Goal: Transaction & Acquisition: Purchase product/service

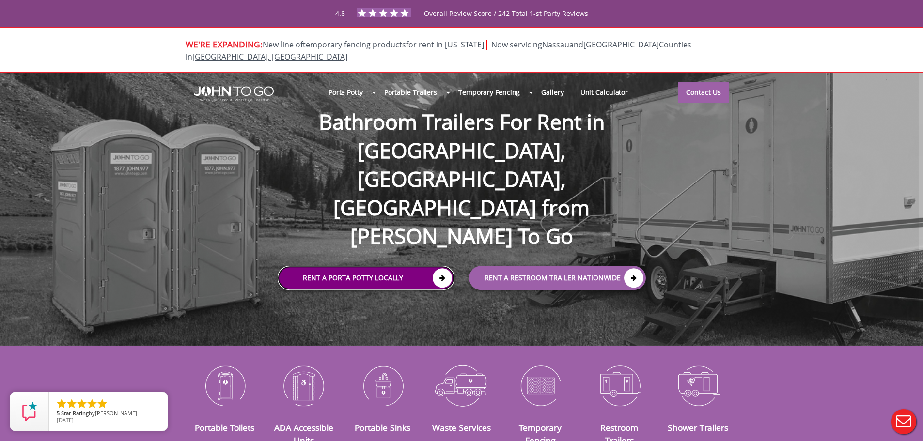
click at [354, 266] on link "Rent a Porta Potty Locally" at bounding box center [365, 278] width 177 height 24
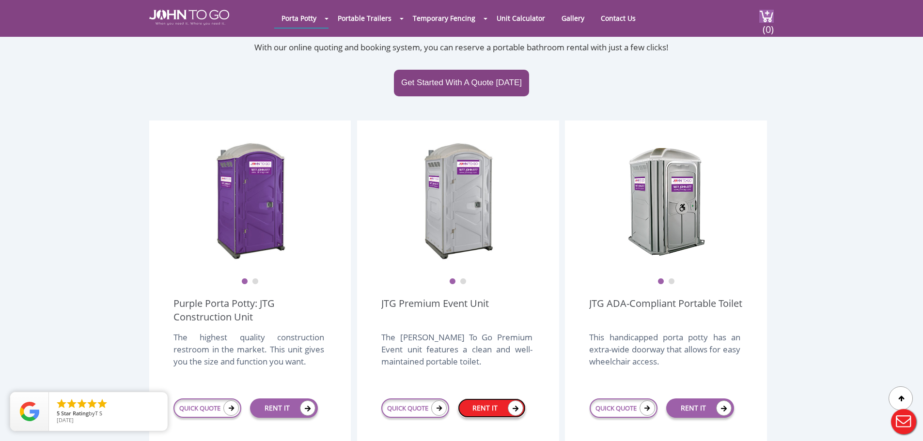
click at [488, 399] on link "RENT IT" at bounding box center [492, 408] width 68 height 19
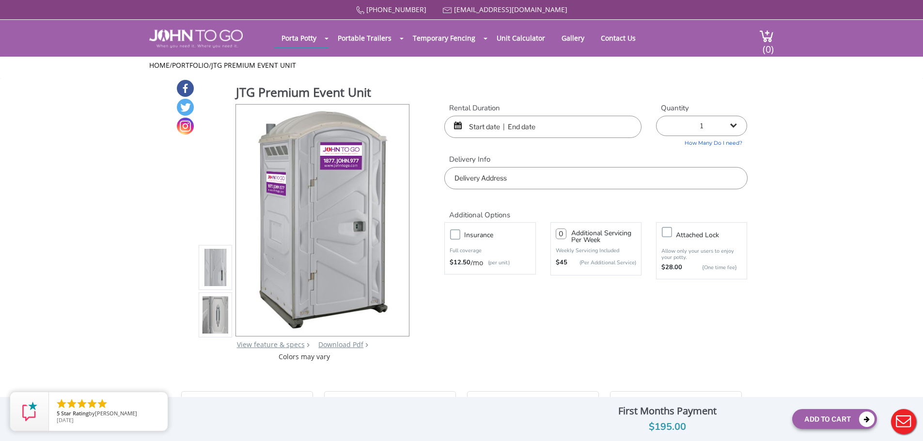
click at [542, 124] on input "text" at bounding box center [542, 127] width 197 height 22
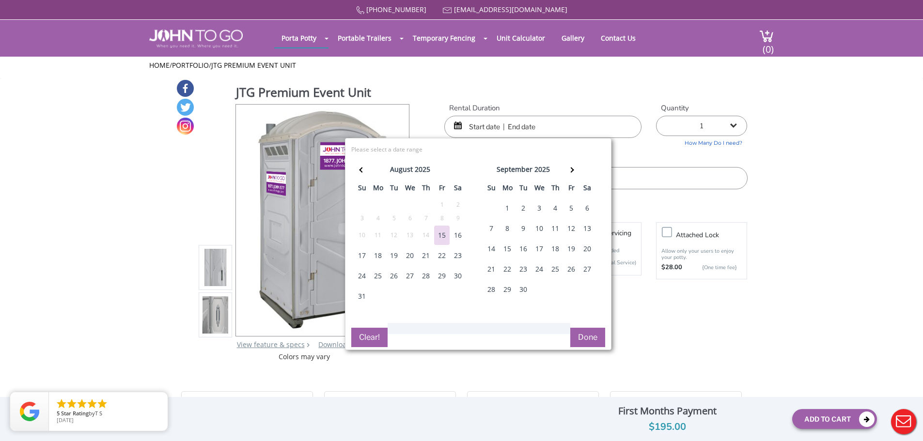
click at [411, 276] on div "27" at bounding box center [409, 275] width 15 height 19
click at [428, 276] on div "28" at bounding box center [425, 275] width 15 height 19
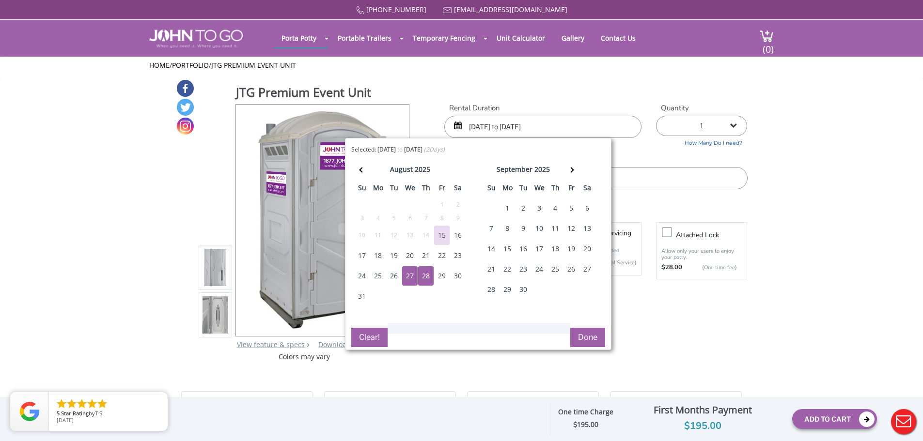
click at [442, 276] on div "29" at bounding box center [441, 275] width 15 height 19
drag, startPoint x: 457, startPoint y: 274, endPoint x: 445, endPoint y: 276, distance: 12.3
click at [458, 274] on div "30" at bounding box center [457, 275] width 15 height 19
click at [366, 297] on div "31" at bounding box center [361, 296] width 15 height 19
click at [504, 203] on div "1" at bounding box center [506, 208] width 15 height 19
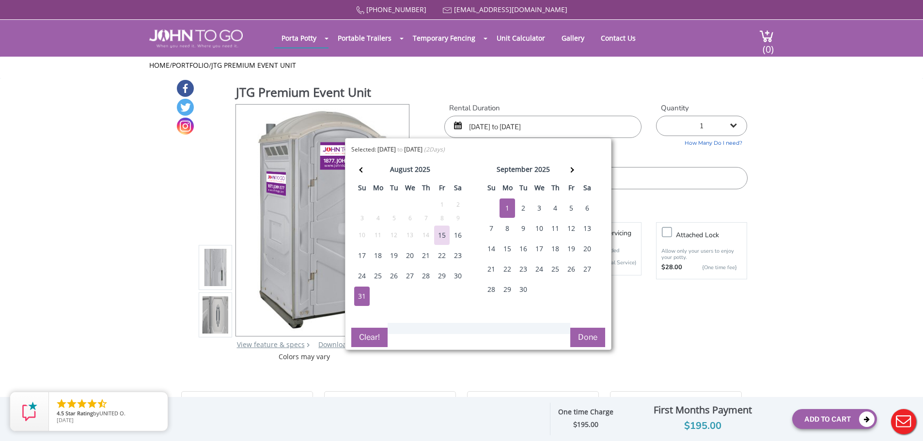
click at [520, 204] on div "2" at bounding box center [522, 208] width 15 height 19
click at [538, 204] on div "3" at bounding box center [538, 208] width 15 height 19
type input "09/02/2025 to 09/03/2025"
click at [586, 335] on button "Done" at bounding box center [587, 337] width 35 height 19
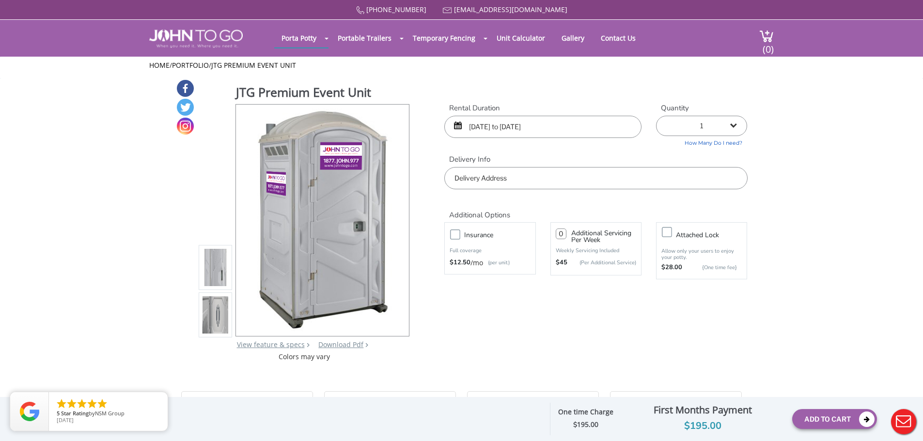
click at [459, 231] on label "Insurance" at bounding box center [499, 235] width 80 height 12
click at [0, 0] on input "Insurance" at bounding box center [0, 0] width 0 height 0
click at [476, 173] on input "text" at bounding box center [595, 178] width 303 height 22
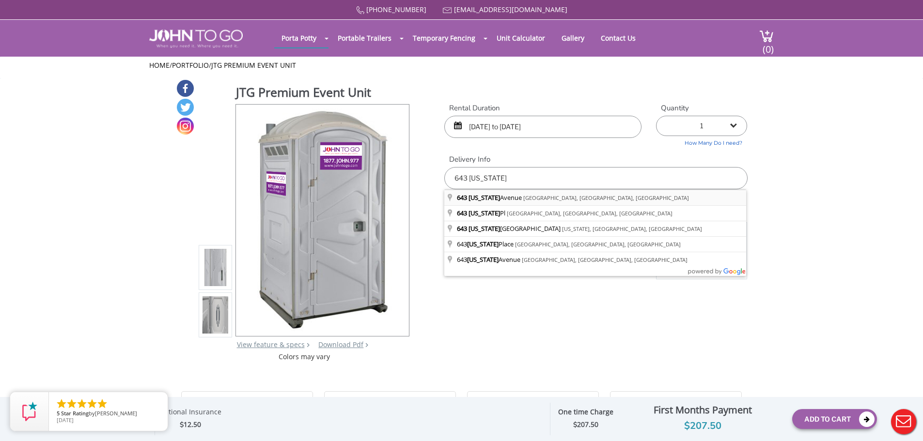
type input "[STREET_ADDRESS][US_STATE]"
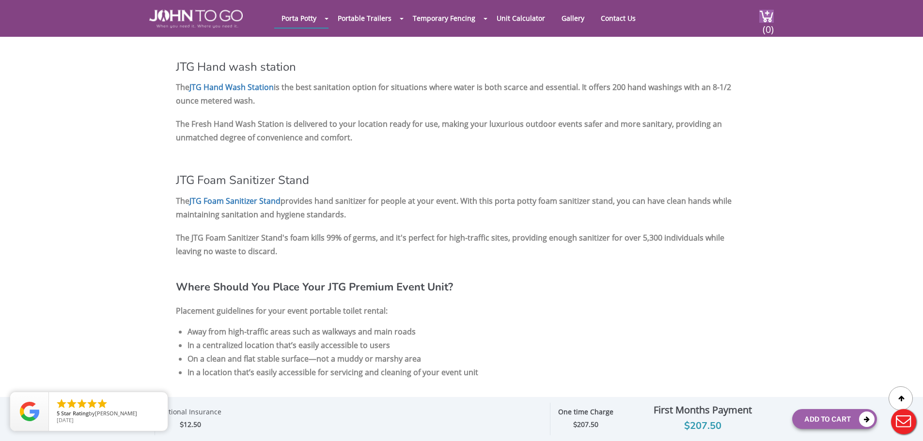
scroll to position [1227, 0]
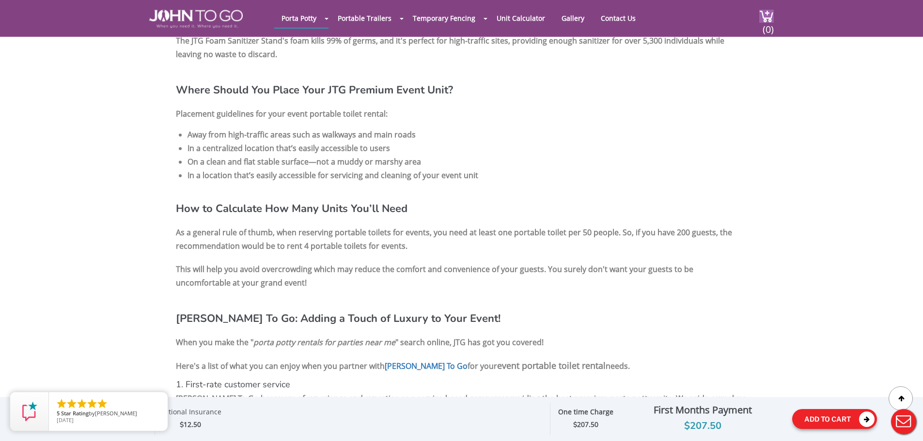
click at [829, 423] on button "Add To Cart" at bounding box center [834, 419] width 85 height 20
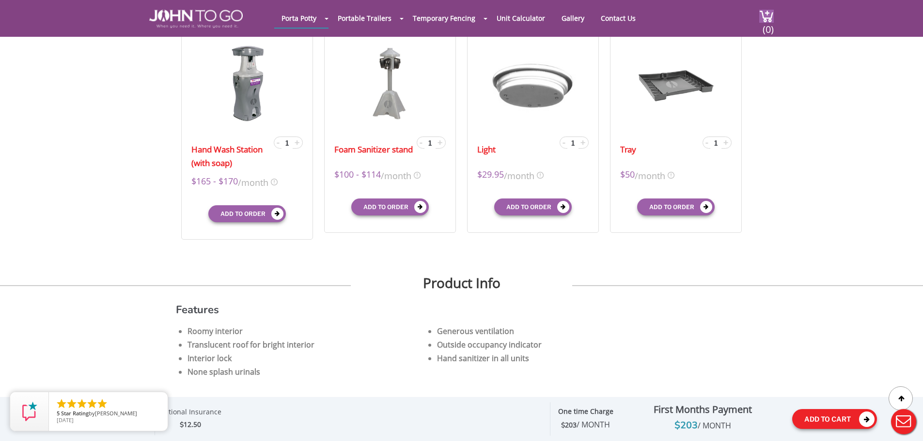
scroll to position [0, 0]
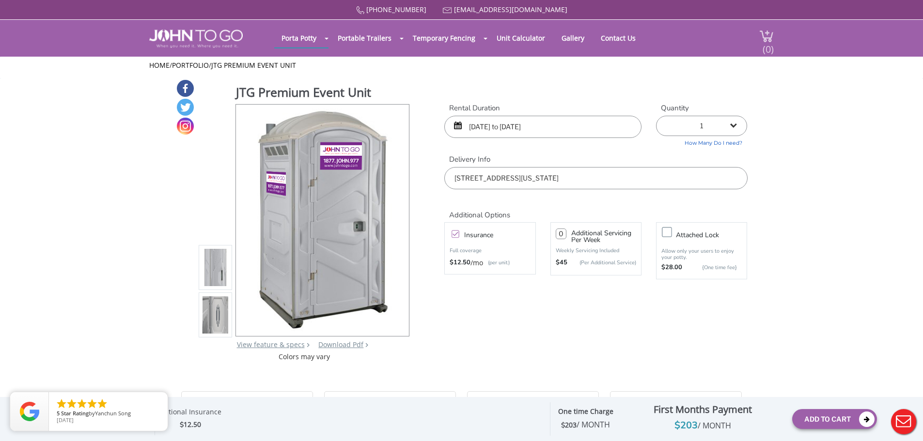
click at [767, 41] on span "(0)" at bounding box center [768, 45] width 12 height 21
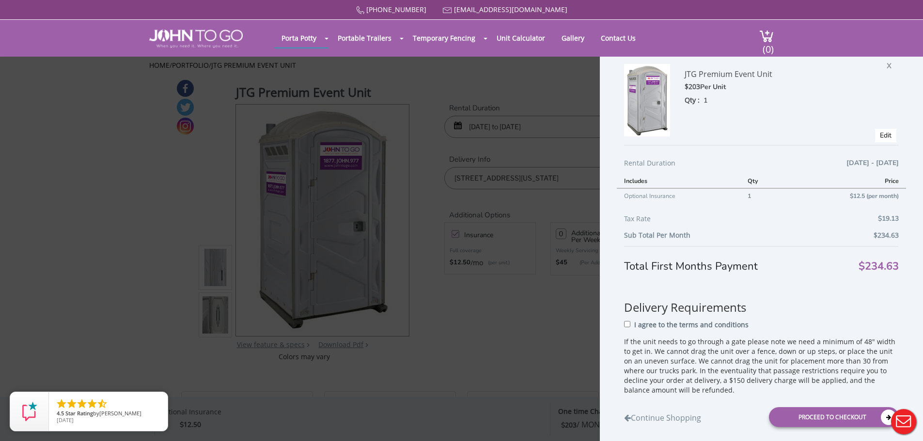
scroll to position [36, 0]
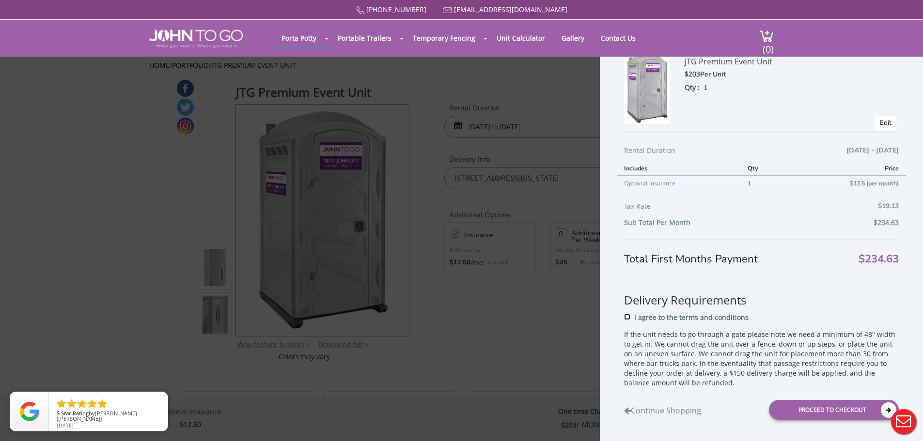
click at [625, 317] on input "I agree to the terms and conditions" at bounding box center [627, 317] width 6 height 6
checkbox input "true"
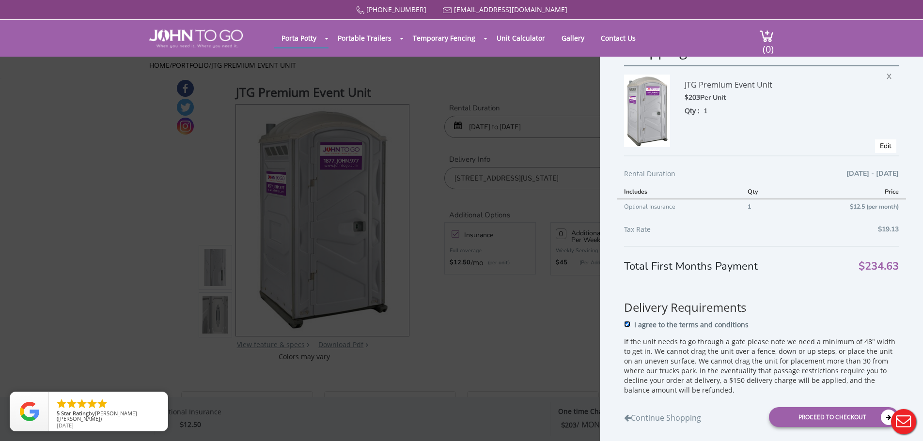
scroll to position [0, 0]
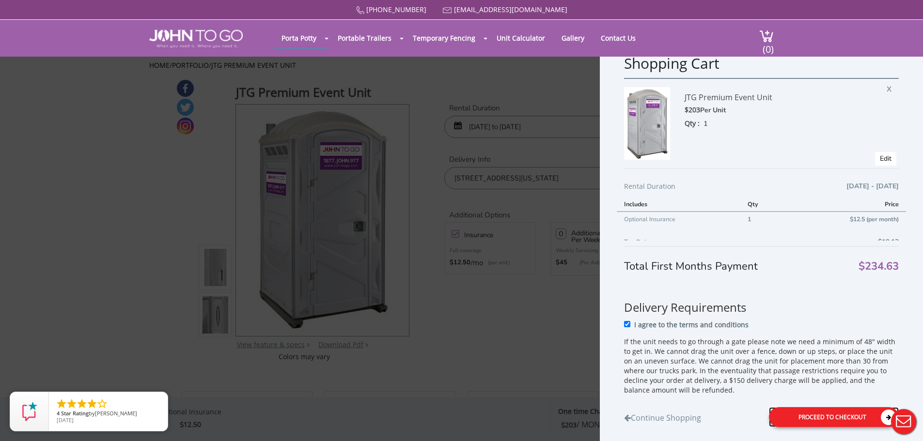
click at [824, 421] on div "Proceed to Checkout" at bounding box center [834, 417] width 130 height 20
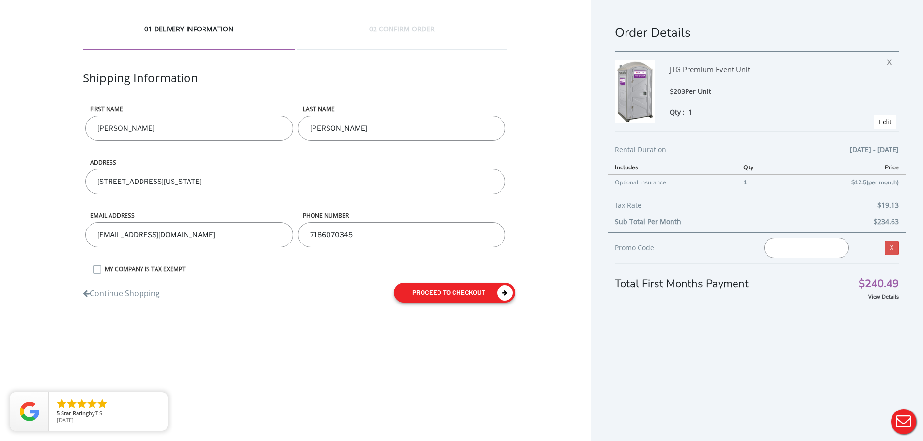
click at [442, 292] on button "proceed to checkout" at bounding box center [454, 293] width 121 height 20
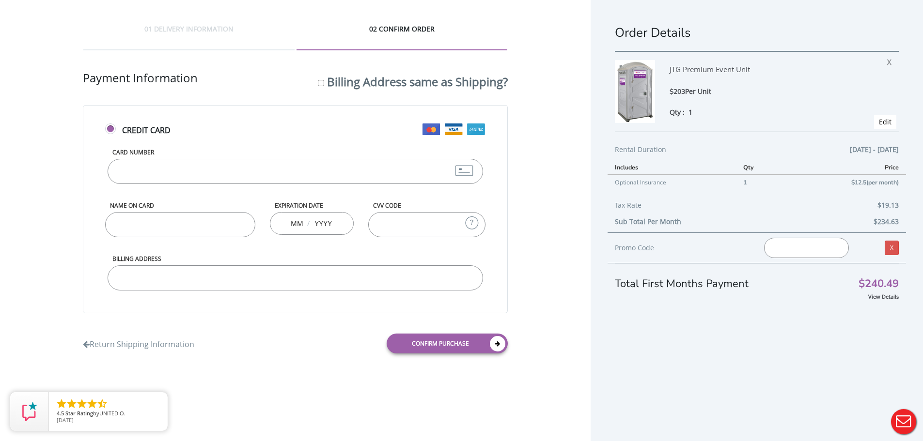
click at [161, 169] on input "Card Number" at bounding box center [295, 171] width 375 height 25
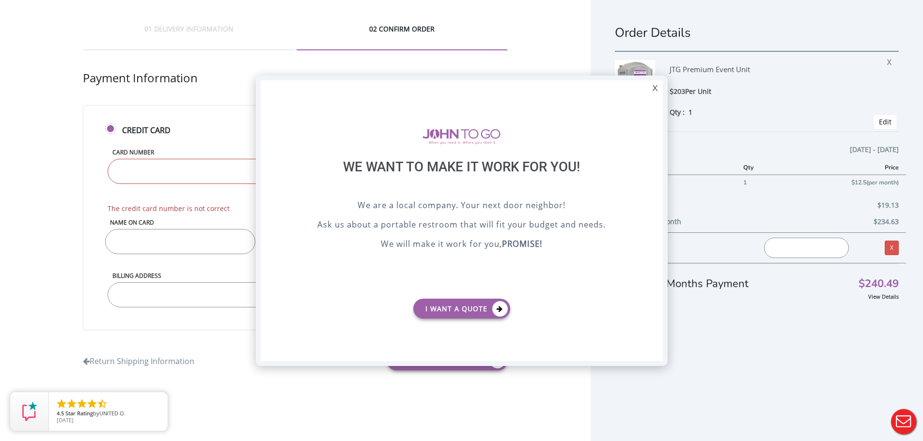
type input "4839503132112246"
type input "04"
type input "2028"
type input "747"
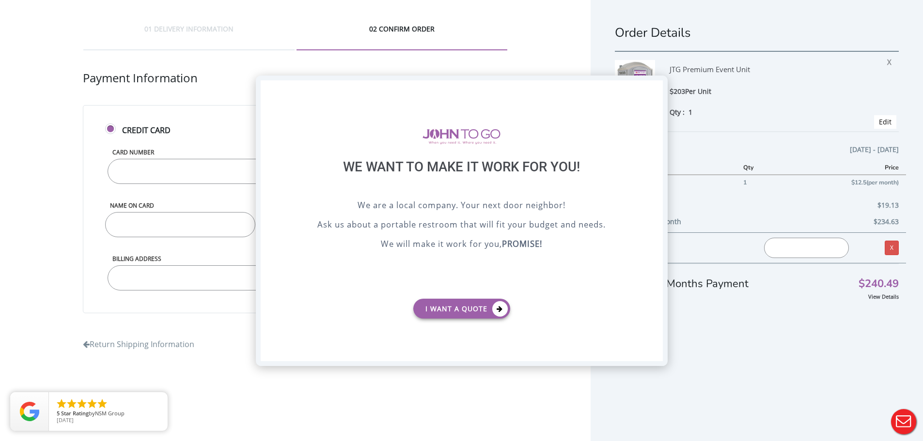
click at [653, 92] on div "X" at bounding box center [654, 88] width 15 height 16
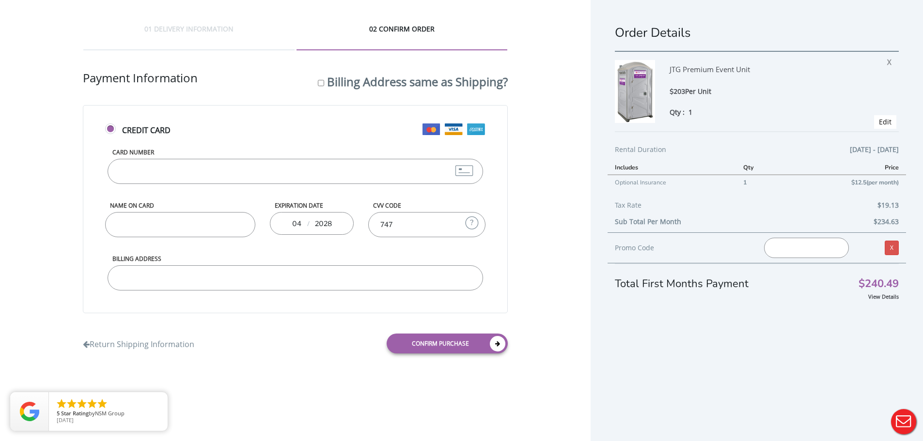
click at [155, 224] on input "Name on Card" at bounding box center [180, 224] width 150 height 25
type input "[PERSON_NAME]"
click at [86, 246] on div "Credit Card Card Number 4839503132112246 Name on Card Winston Alleyne Expiratio…" at bounding box center [295, 209] width 424 height 208
click at [202, 274] on input "Billing Address" at bounding box center [295, 277] width 375 height 25
drag, startPoint x: 200, startPoint y: 275, endPoint x: 241, endPoint y: 279, distance: 40.4
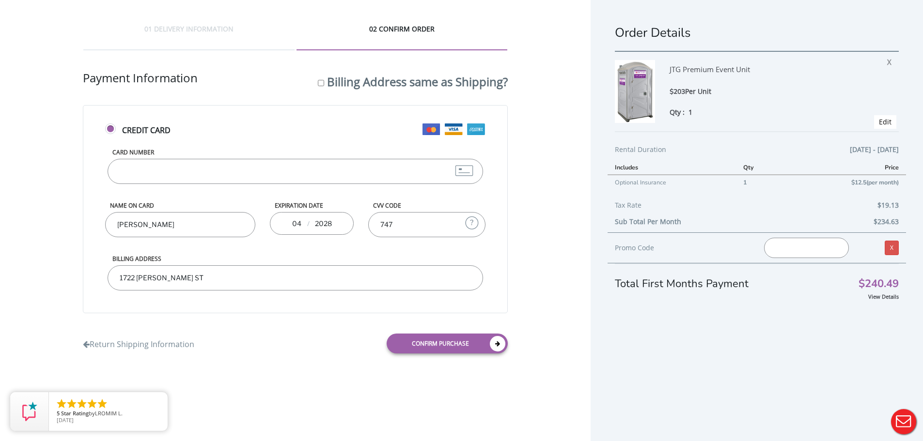
click at [204, 275] on input "1722 DEAN ST" at bounding box center [295, 277] width 375 height 25
type input "[STREET_ADDRESS][PERSON_NAME]"
click at [849, 145] on span "09/02/2025 - 09/03/2025" at bounding box center [873, 150] width 49 height 12
click at [880, 122] on link "Edit" at bounding box center [884, 121] width 13 height 9
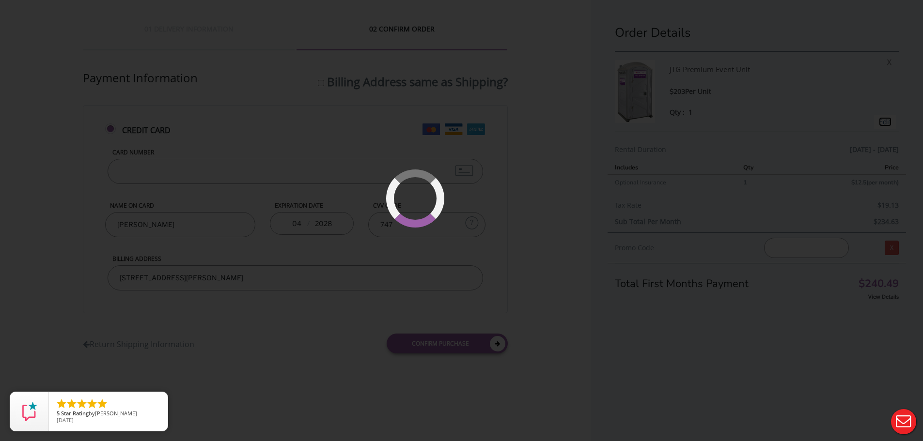
type input "09/02/2025 to 09/03/2025"
type input "0"
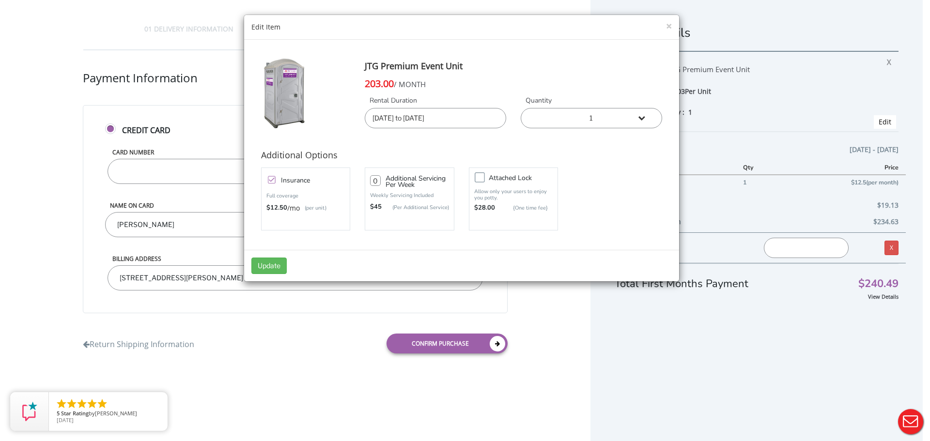
click at [400, 116] on input "09/02/2025 to 09/03/2025" at bounding box center [435, 118] width 141 height 20
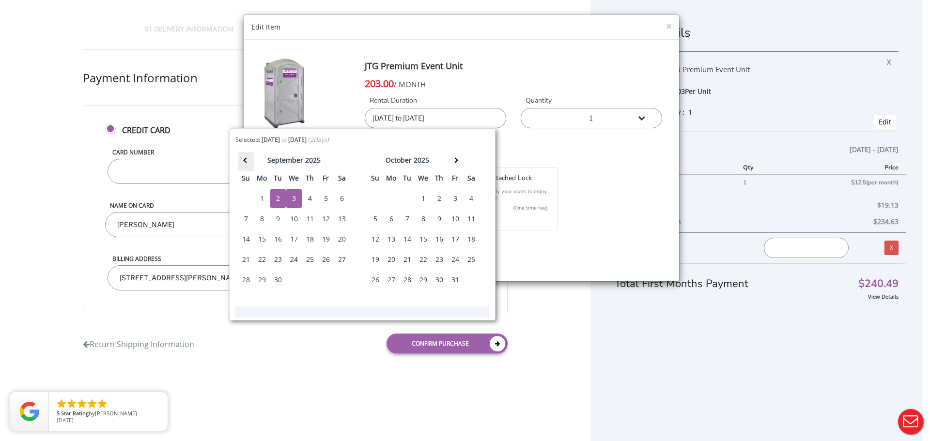
click at [244, 160] on span at bounding box center [245, 160] width 5 height 5
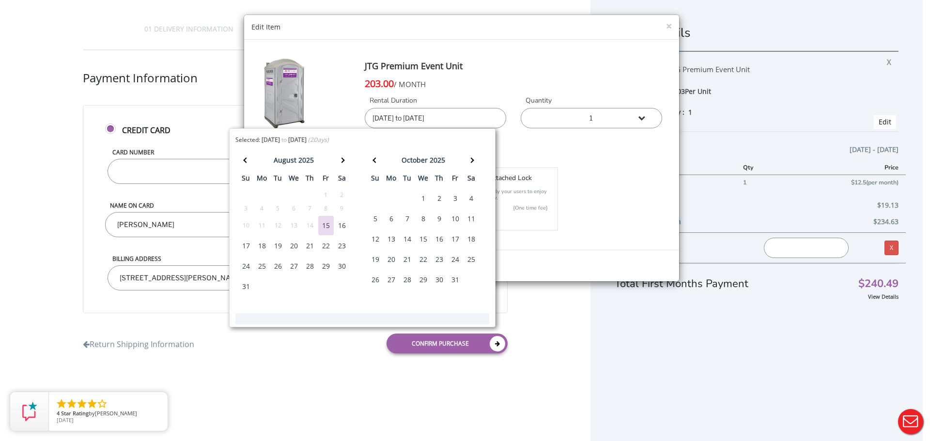
click at [297, 265] on div "27" at bounding box center [293, 266] width 15 height 19
click at [309, 266] on div "28" at bounding box center [309, 266] width 15 height 19
click at [327, 265] on div "29" at bounding box center [325, 266] width 15 height 19
click at [343, 267] on div "30" at bounding box center [341, 266] width 15 height 19
click at [248, 286] on div "31" at bounding box center [245, 286] width 15 height 19
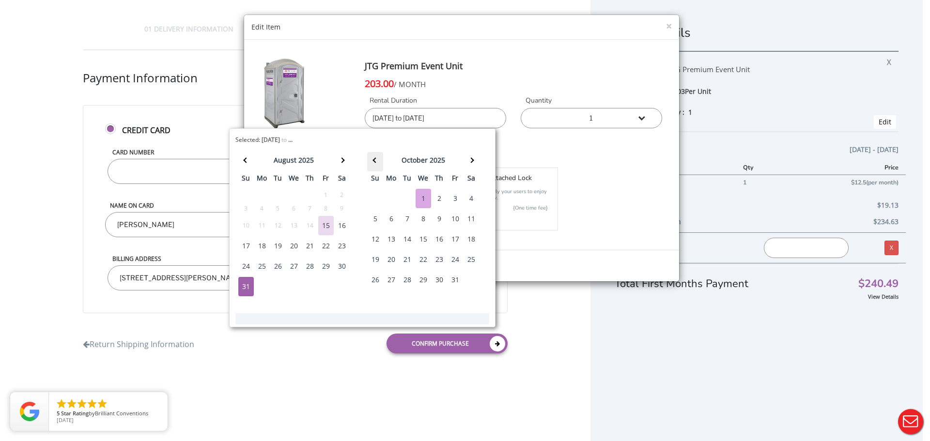
click at [375, 161] on span at bounding box center [374, 160] width 5 height 5
click at [392, 199] on div "1" at bounding box center [391, 198] width 15 height 19
click at [409, 198] on div "2" at bounding box center [407, 198] width 15 height 19
click at [422, 197] on div "3" at bounding box center [422, 198] width 15 height 19
click at [392, 198] on div "1" at bounding box center [391, 198] width 15 height 19
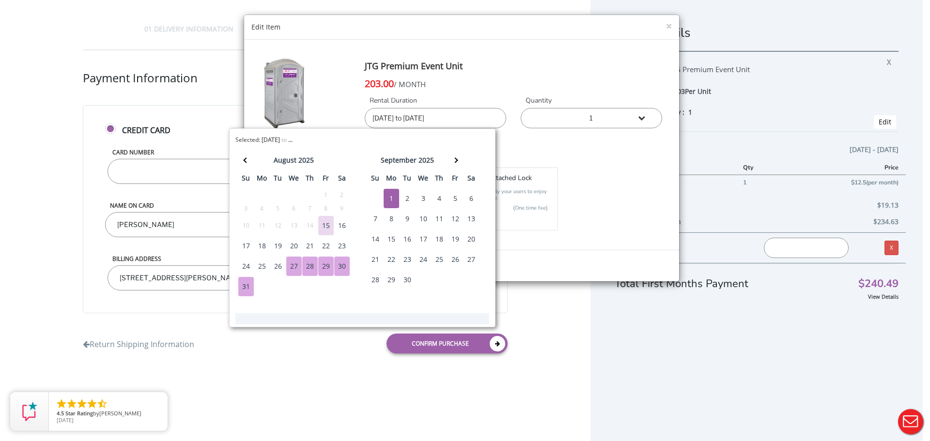
click at [295, 268] on div "27" at bounding box center [293, 266] width 15 height 19
click at [295, 269] on div "27" at bounding box center [293, 266] width 15 height 19
click at [313, 268] on div "28" at bounding box center [309, 266] width 15 height 19
click at [326, 266] on div "29" at bounding box center [325, 266] width 15 height 19
click at [343, 266] on div "30" at bounding box center [341, 266] width 15 height 19
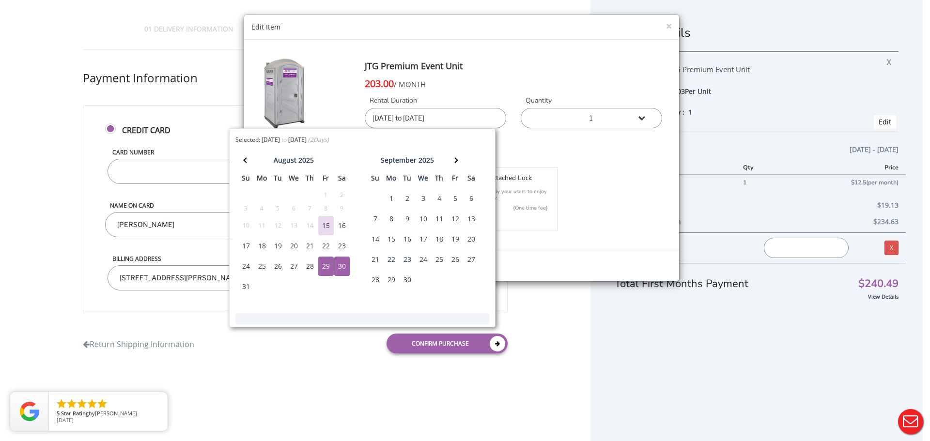
click at [248, 284] on div "31" at bounding box center [245, 286] width 15 height 19
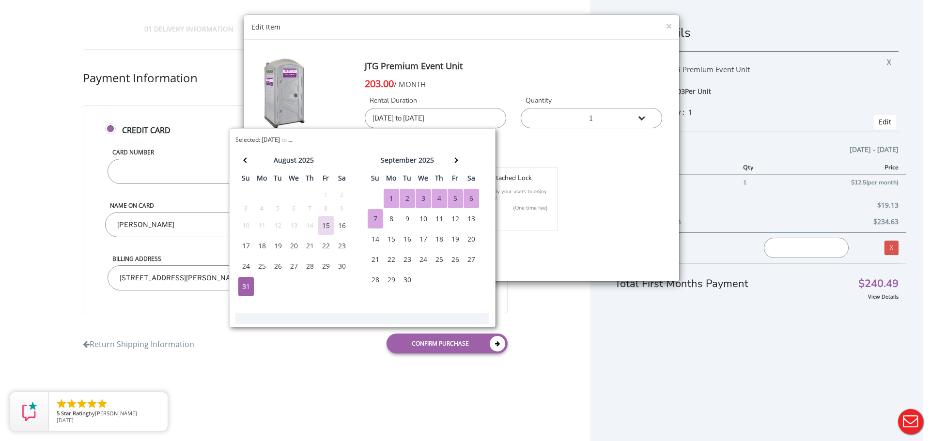
click at [373, 195] on td "31" at bounding box center [375, 199] width 16 height 20
click at [379, 195] on td "31" at bounding box center [375, 199] width 16 height 20
click at [375, 197] on td "31" at bounding box center [375, 199] width 16 height 20
click at [378, 198] on td "31" at bounding box center [375, 199] width 16 height 20
click at [389, 196] on div "1" at bounding box center [391, 198] width 15 height 19
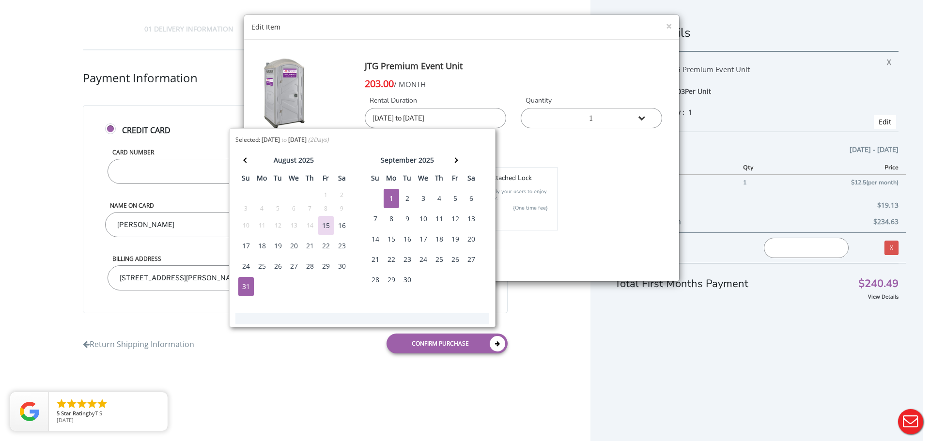
click at [403, 197] on div "2" at bounding box center [407, 198] width 15 height 19
click at [391, 115] on input "08/31/2025 to 09/01/2025" at bounding box center [435, 118] width 141 height 20
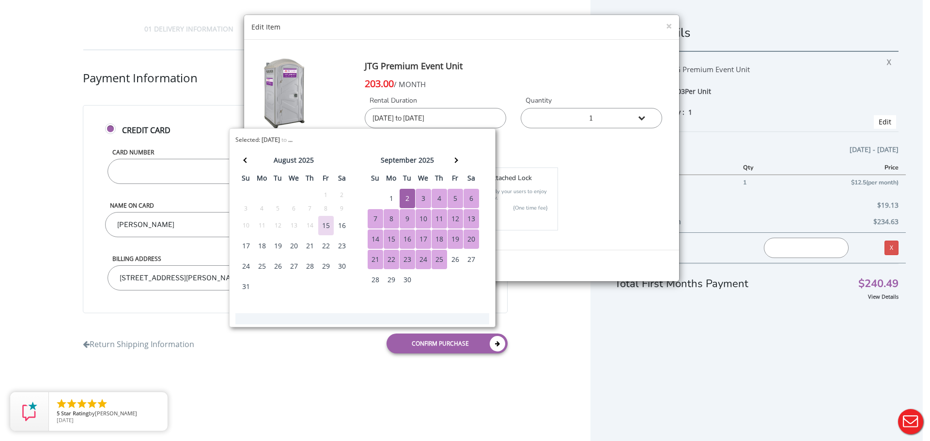
click at [356, 298] on div "august 2025 su mo tu we th fr sa 27 28 29 30 31 1 2 3 4 5 6 7 8 9 10 11 12 13 1…" at bounding box center [362, 228] width 254 height 159
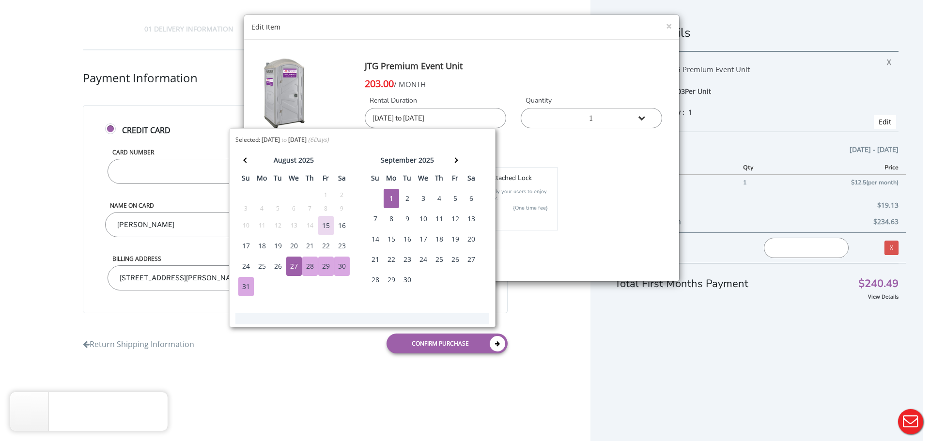
click at [439, 120] on input "08/27/2025 to 09/01/2025" at bounding box center [435, 118] width 141 height 20
drag, startPoint x: 439, startPoint y: 117, endPoint x: 462, endPoint y: 117, distance: 23.2
click at [441, 117] on input "08/27/2025 to 09/01/2025" at bounding box center [435, 118] width 141 height 20
type input "08/27/2025 to 09/03/2025"
click at [477, 76] on div "203.00 / MONTH" at bounding box center [513, 83] width 297 height 15
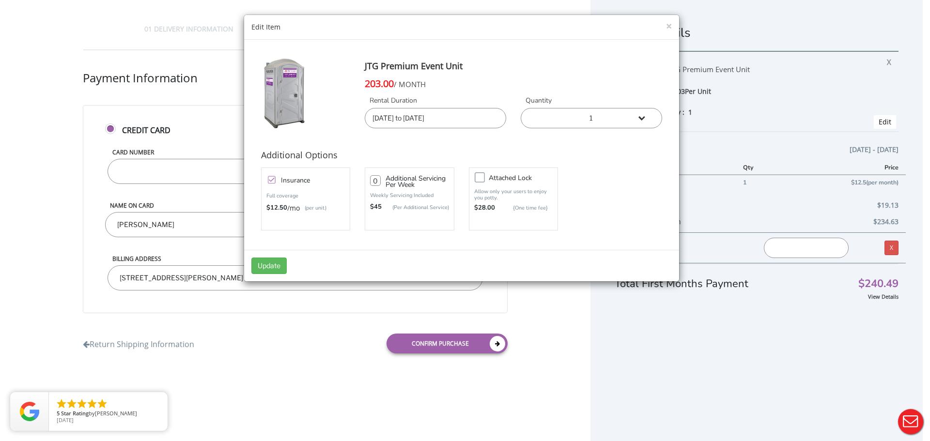
click at [479, 117] on input "08/27/2025 to 09/03/2025" at bounding box center [435, 118] width 141 height 20
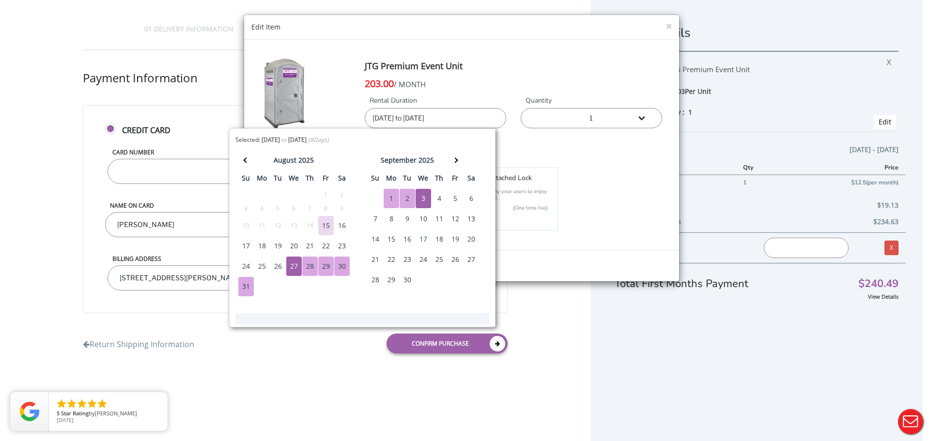
click at [535, 258] on div "Update" at bounding box center [461, 265] width 435 height 31
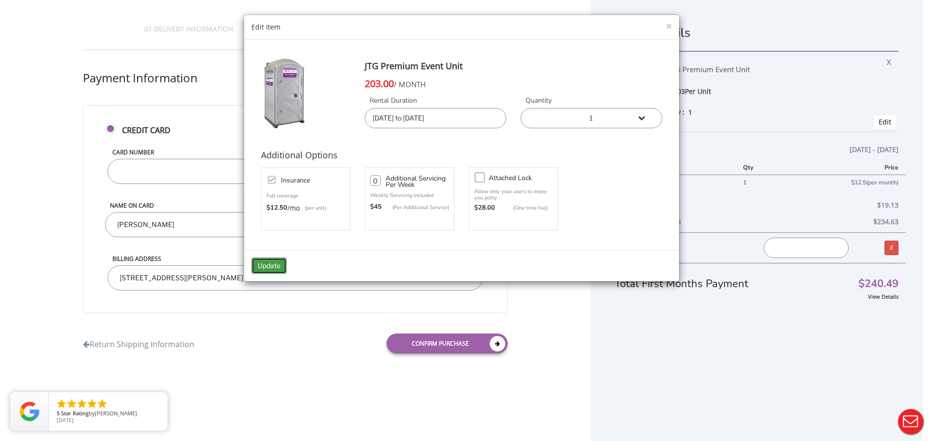
click at [262, 265] on button "Update" at bounding box center [268, 266] width 35 height 16
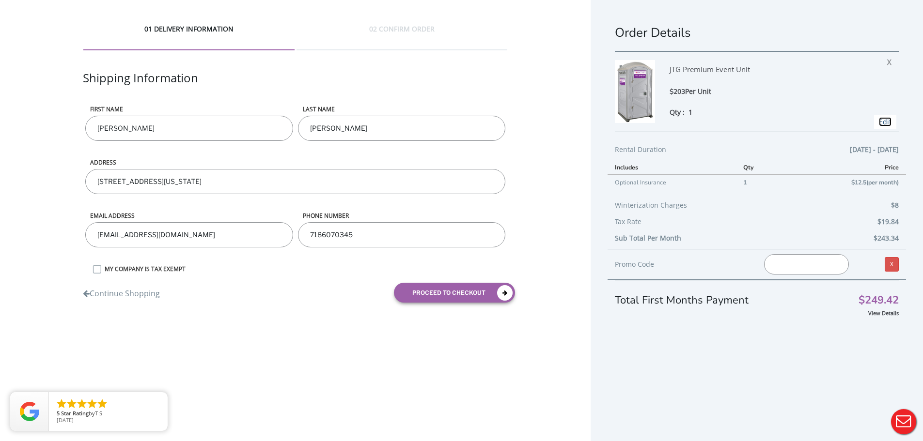
click at [880, 121] on link "Edit" at bounding box center [884, 121] width 13 height 9
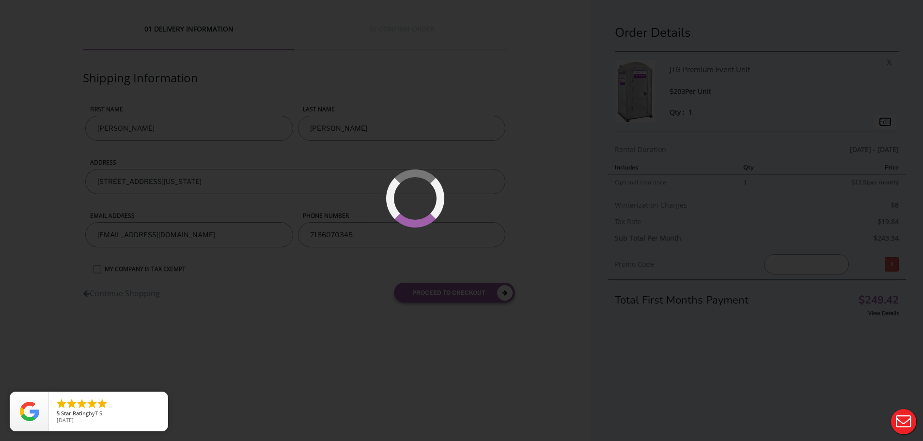
type input "08/31/2025 to 09/01/2025"
type input "0"
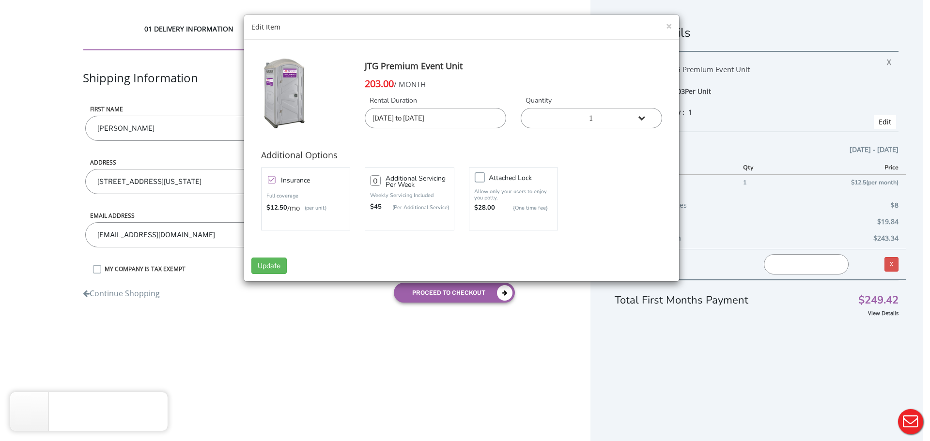
click at [388, 118] on input "08/31/2025 to 09/01/2025" at bounding box center [435, 118] width 141 height 20
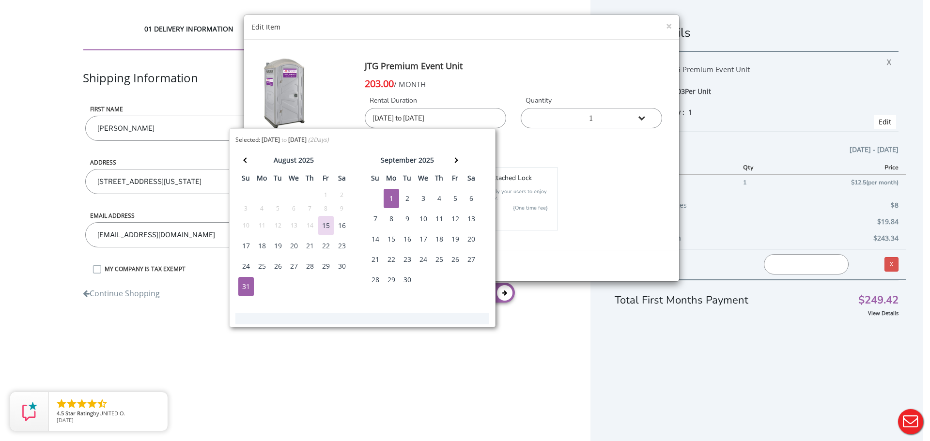
click at [392, 120] on input "08/31/2025 to 09/01/2025" at bounding box center [435, 118] width 141 height 20
click at [392, 114] on input "08/20/2025 to 09/01/2025" at bounding box center [435, 118] width 141 height 20
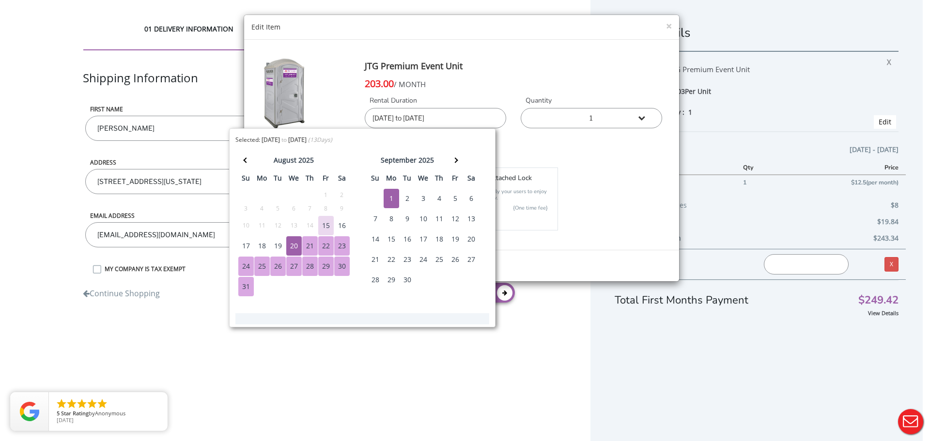
click at [480, 110] on input "08/27/2025 to 09/01/2025" at bounding box center [435, 118] width 141 height 20
click at [441, 119] on input "08/27/2025 to 09/01/2025" at bounding box center [435, 118] width 141 height 20
type input "08/27/2025 to 09/03/2025"
click at [490, 67] on h4 "JTG Premium Event Unit" at bounding box center [513, 66] width 297 height 19
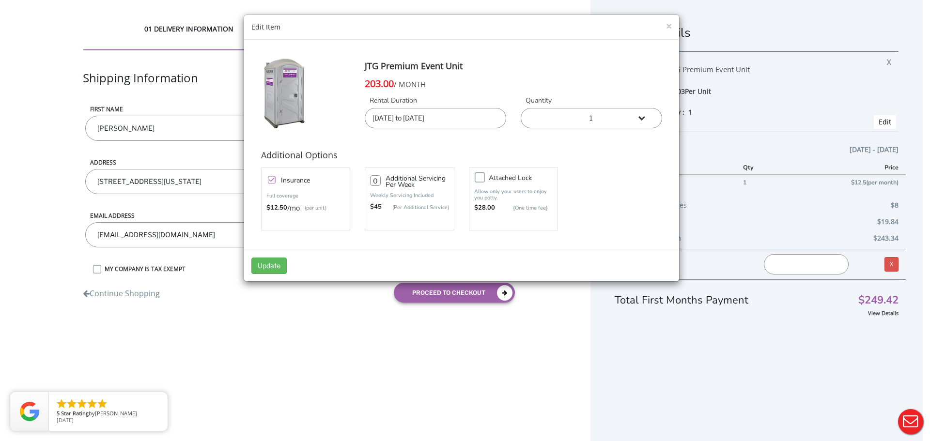
click at [509, 260] on div "Update" at bounding box center [461, 265] width 435 height 31
click at [275, 264] on button "Update" at bounding box center [268, 266] width 35 height 16
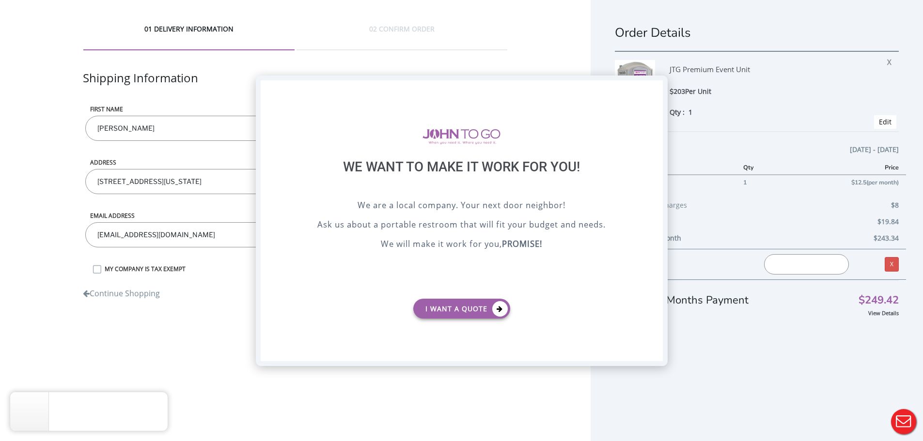
click at [655, 90] on div "X" at bounding box center [654, 88] width 15 height 16
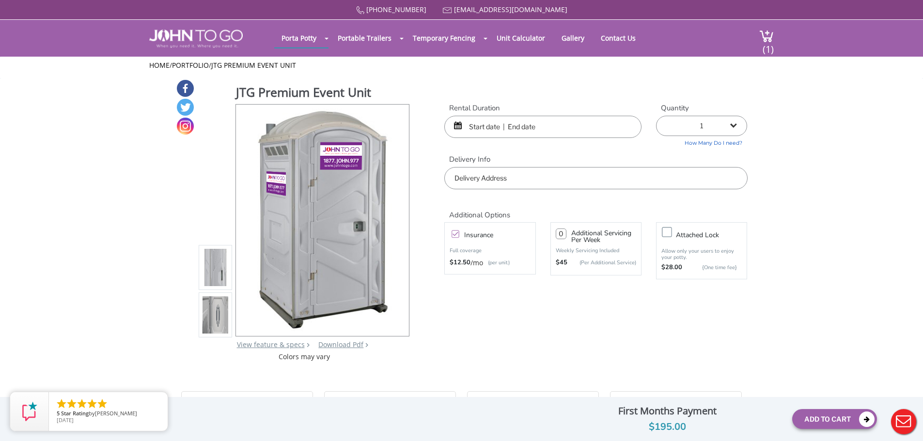
click at [478, 126] on input "text" at bounding box center [542, 127] width 197 height 22
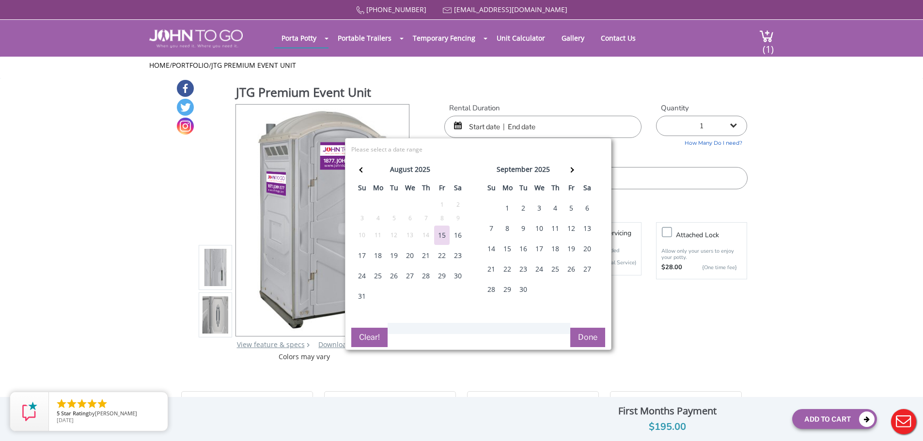
click at [407, 274] on div "27" at bounding box center [409, 275] width 15 height 19
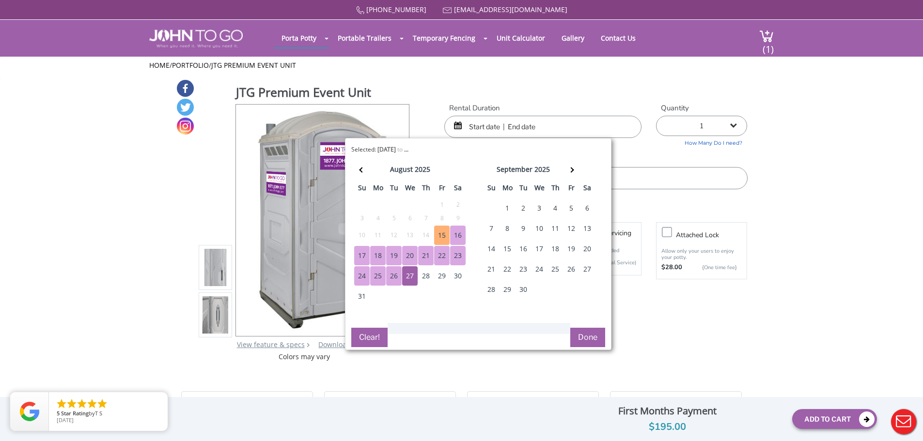
click at [442, 235] on div "15" at bounding box center [441, 235] width 15 height 19
type input "08/15/2025 to 08/27/2025"
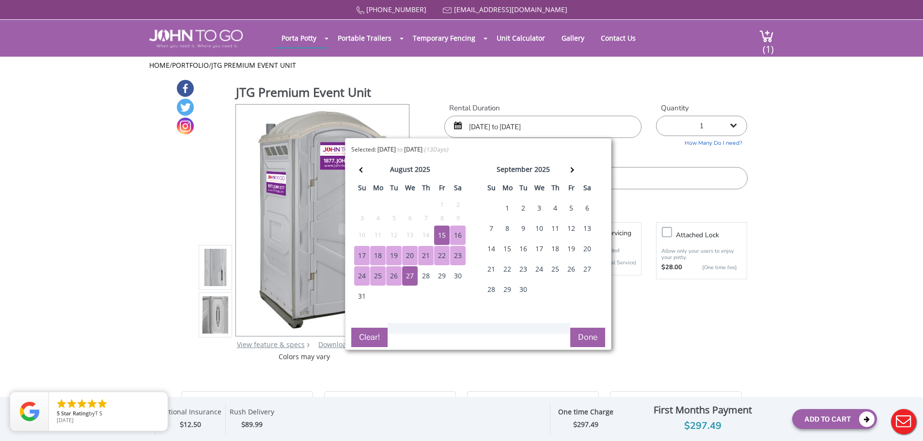
click at [410, 277] on div "27" at bounding box center [409, 275] width 15 height 19
click at [370, 337] on button "Clear!" at bounding box center [369, 337] width 36 height 19
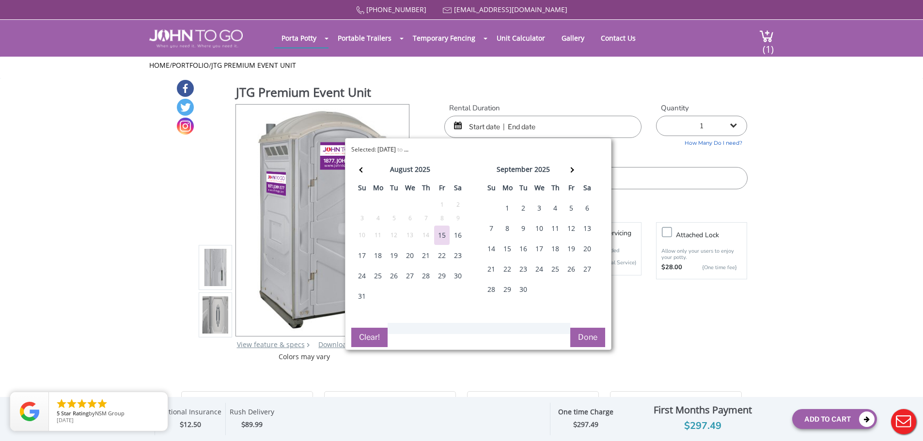
click at [407, 271] on div "27" at bounding box center [409, 275] width 15 height 19
click at [429, 276] on div "28" at bounding box center [425, 275] width 15 height 19
click at [460, 275] on div "30" at bounding box center [457, 275] width 15 height 19
click at [360, 294] on div "31" at bounding box center [361, 296] width 15 height 19
click at [508, 207] on div "1" at bounding box center [506, 208] width 15 height 19
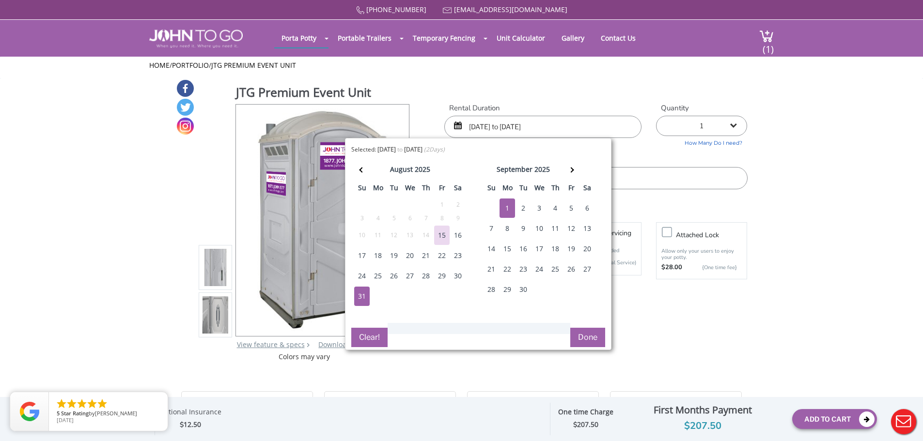
click at [523, 205] on div "2" at bounding box center [522, 208] width 15 height 19
click at [409, 276] on div "27" at bounding box center [409, 275] width 15 height 19
type input "08/27/2025 to 09/02/2025"
click at [588, 333] on button "Done" at bounding box center [587, 337] width 35 height 19
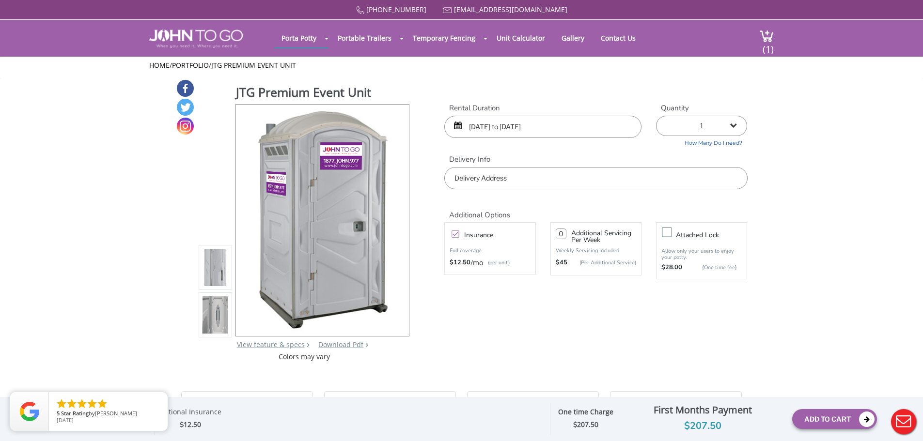
click at [515, 340] on div "JTG Premium Event Unit View feature & specs Download Pdf Product PDF Addon PDF …" at bounding box center [461, 220] width 571 height 283
click at [830, 419] on button "Add To Cart" at bounding box center [834, 419] width 85 height 20
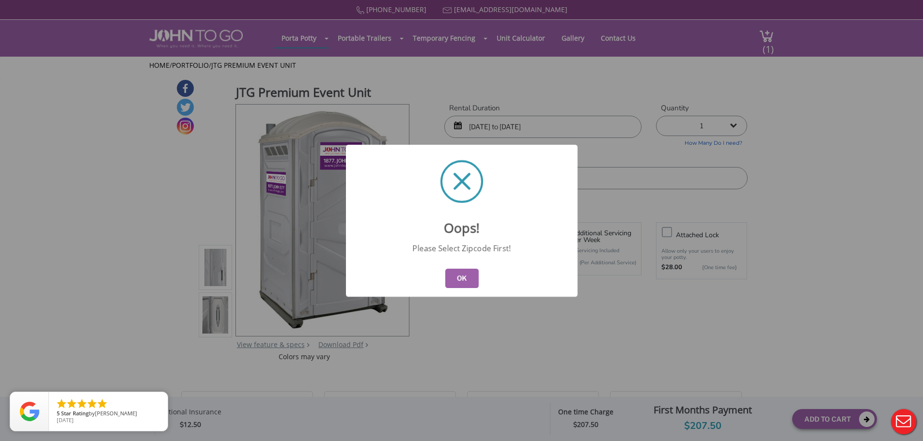
click at [463, 280] on button "OK" at bounding box center [461, 278] width 33 height 19
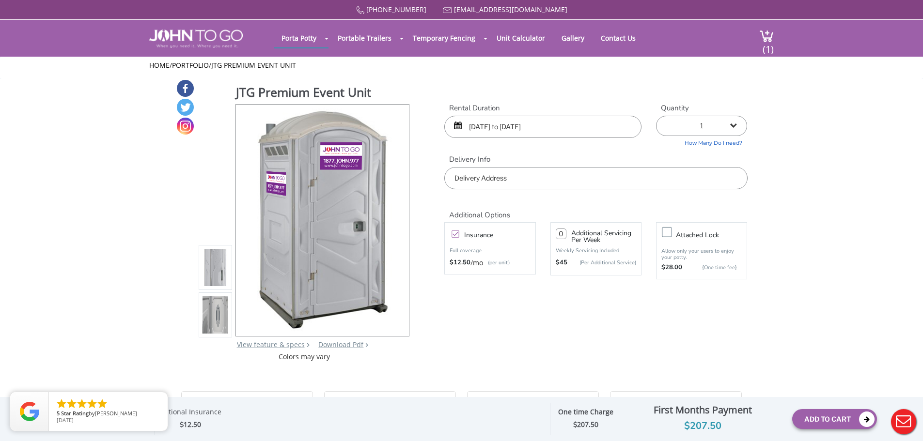
click at [515, 178] on input "text" at bounding box center [595, 178] width 303 height 22
click at [514, 177] on input "text" at bounding box center [595, 178] width 303 height 22
click at [495, 182] on input "text" at bounding box center [595, 178] width 303 height 22
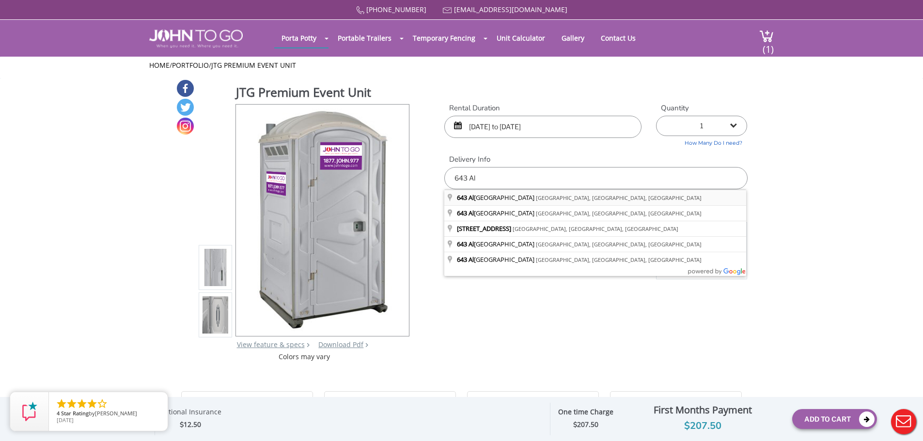
type input "[STREET_ADDRESS][US_STATE]"
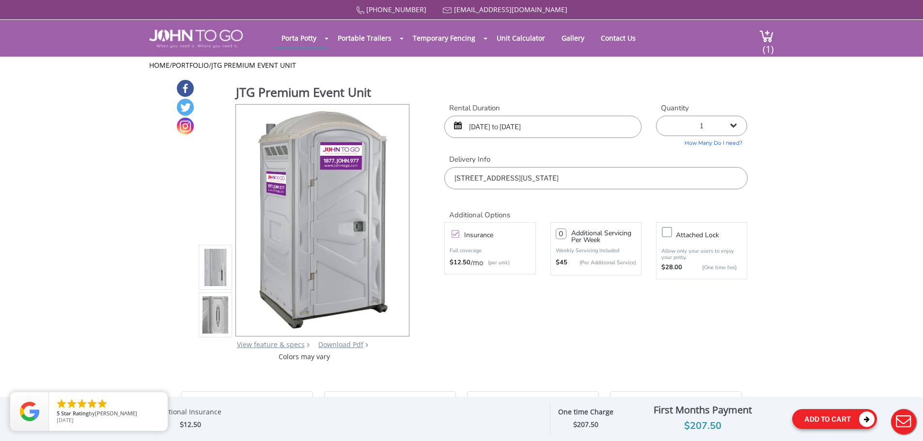
click at [831, 414] on button "Add To Cart" at bounding box center [834, 419] width 85 height 20
click at [155, 401] on icon "close" at bounding box center [158, 402] width 10 height 10
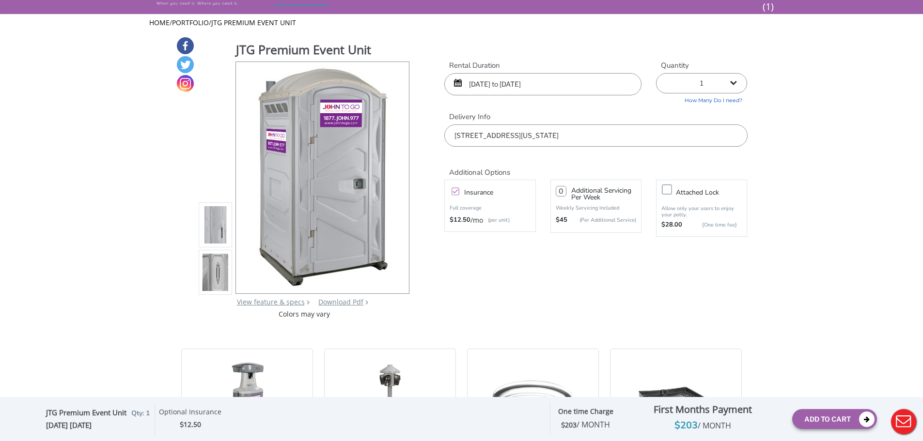
scroll to position [64, 0]
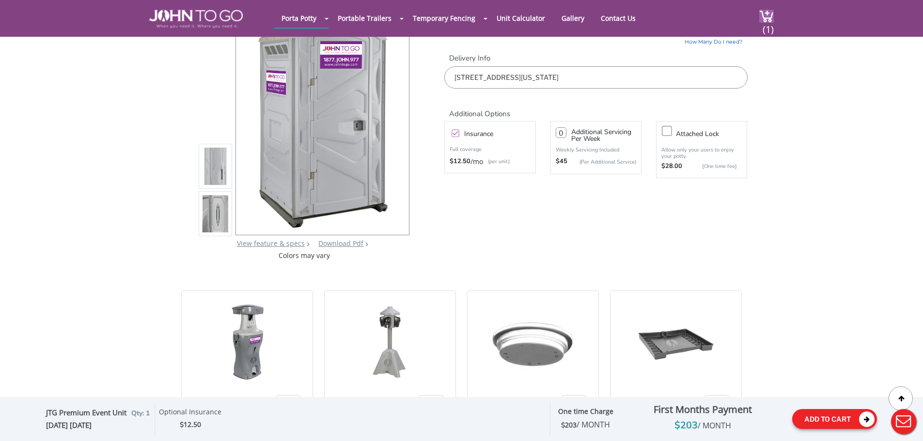
click at [838, 421] on button "Add To Cart" at bounding box center [834, 419] width 85 height 20
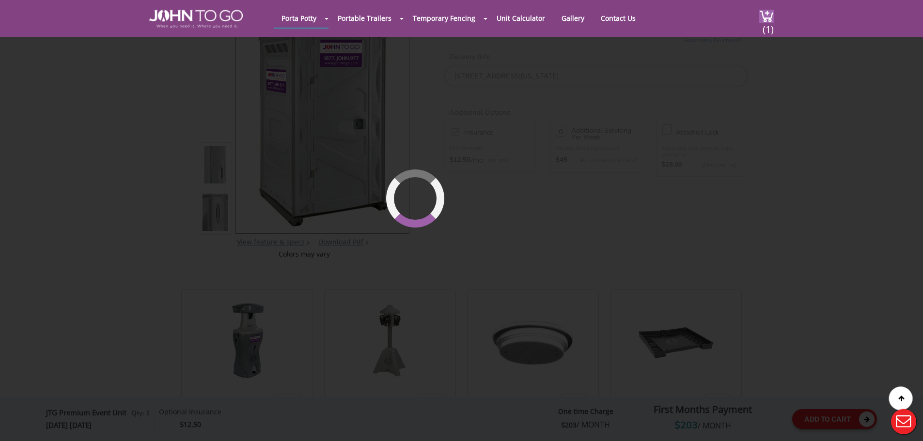
scroll to position [66, 0]
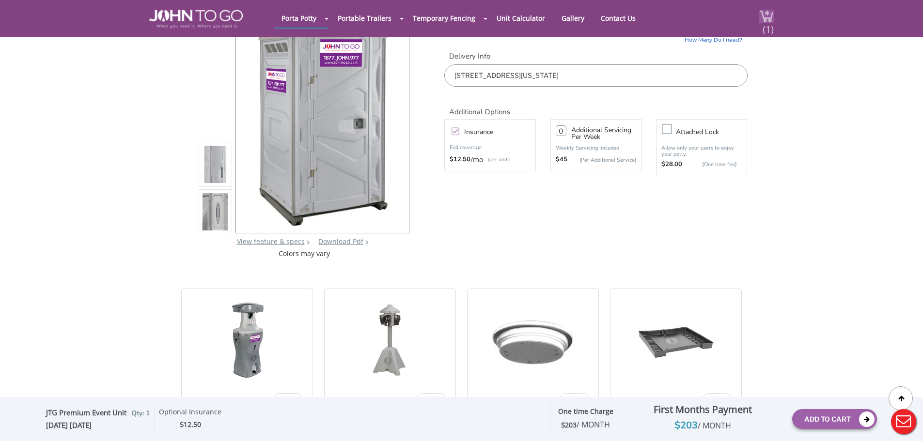
click at [767, 13] on img at bounding box center [766, 16] width 15 height 13
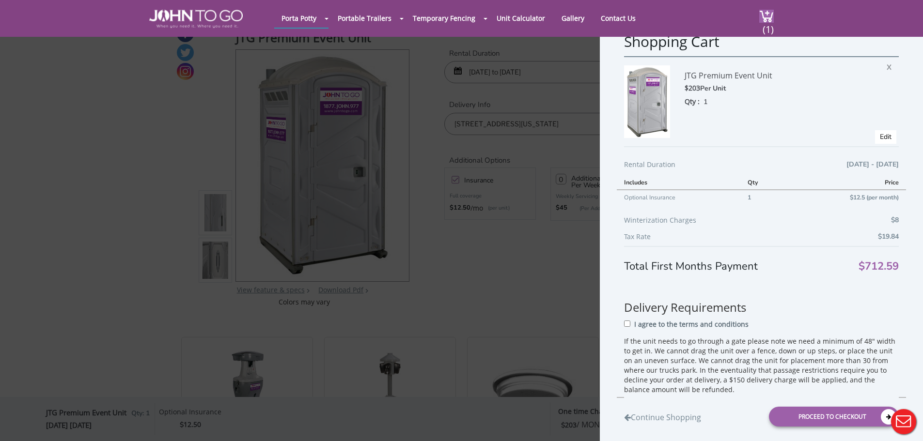
scroll to position [0, 0]
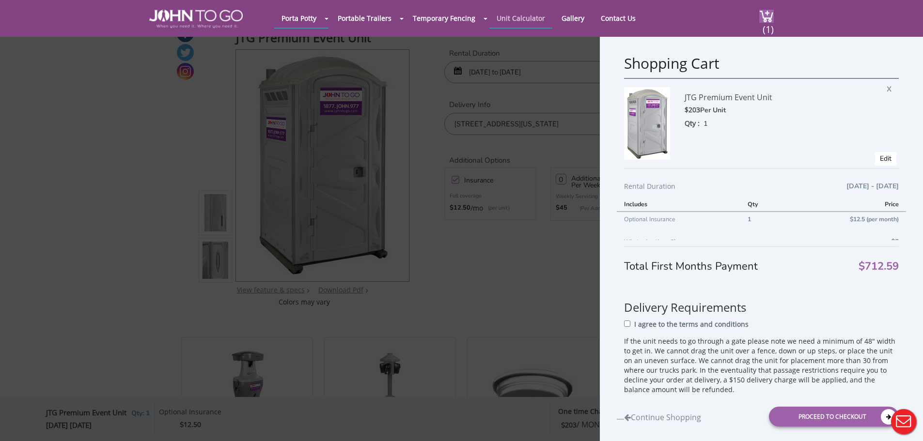
drag, startPoint x: 881, startPoint y: 87, endPoint x: 507, endPoint y: 27, distance: 379.5
click at [886, 87] on span "X" at bounding box center [891, 87] width 10 height 13
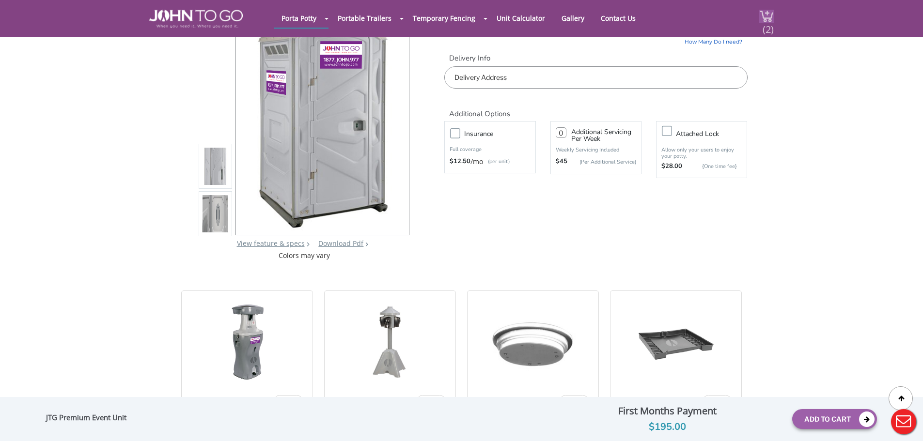
click at [767, 20] on span "(2)" at bounding box center [768, 25] width 12 height 21
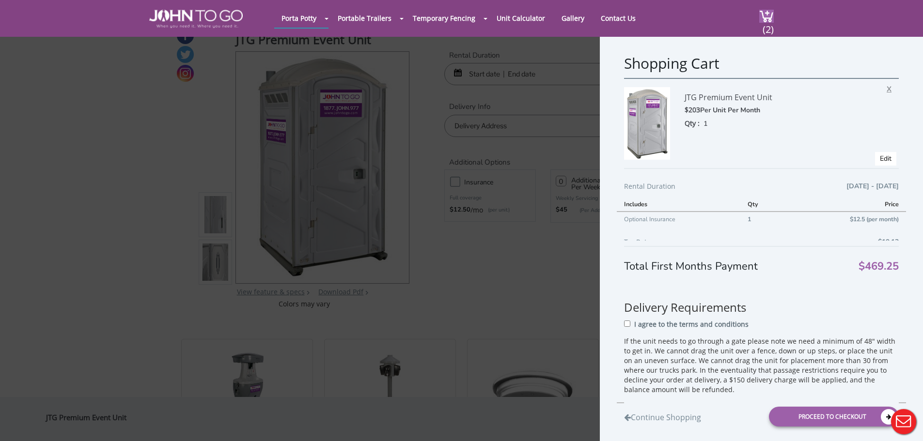
click at [886, 91] on span "X" at bounding box center [891, 87] width 10 height 13
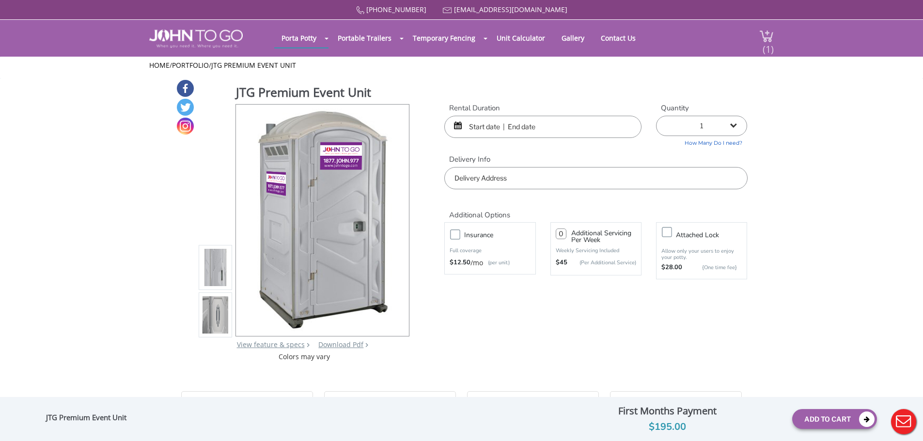
click at [768, 46] on span "(1)" at bounding box center [768, 45] width 12 height 21
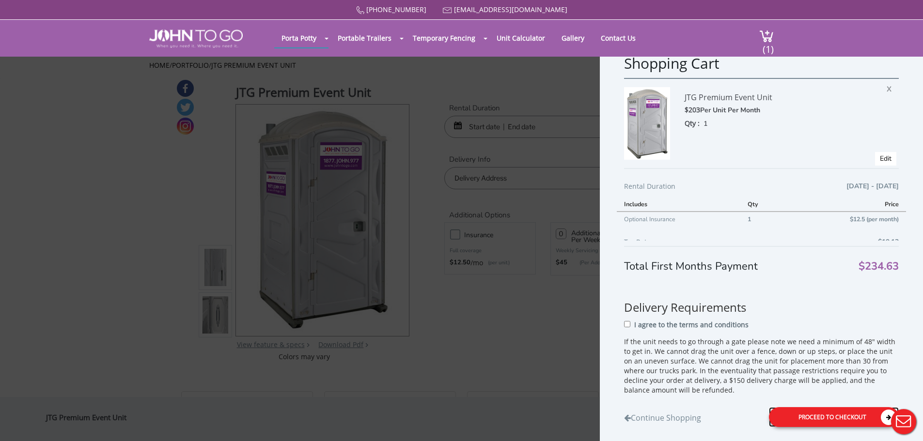
click at [827, 417] on div "Proceed to Checkout" at bounding box center [834, 417] width 130 height 20
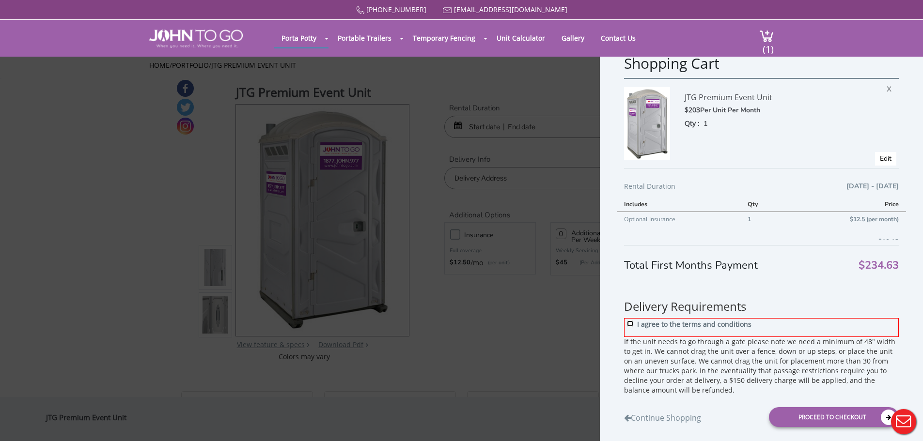
click at [630, 324] on input "I agree to the terms and conditions" at bounding box center [630, 324] width 6 height 6
checkbox input "true"
click at [822, 419] on div "Proceed to Checkout" at bounding box center [834, 417] width 130 height 20
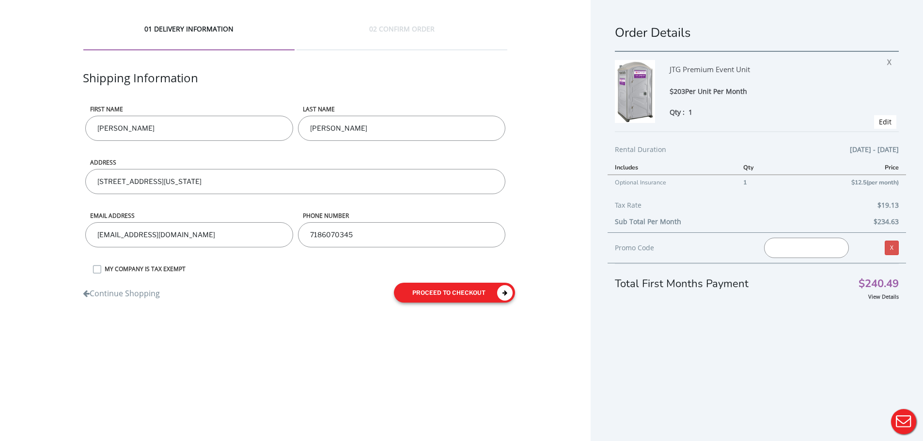
click at [462, 297] on button "proceed to checkout" at bounding box center [454, 293] width 121 height 20
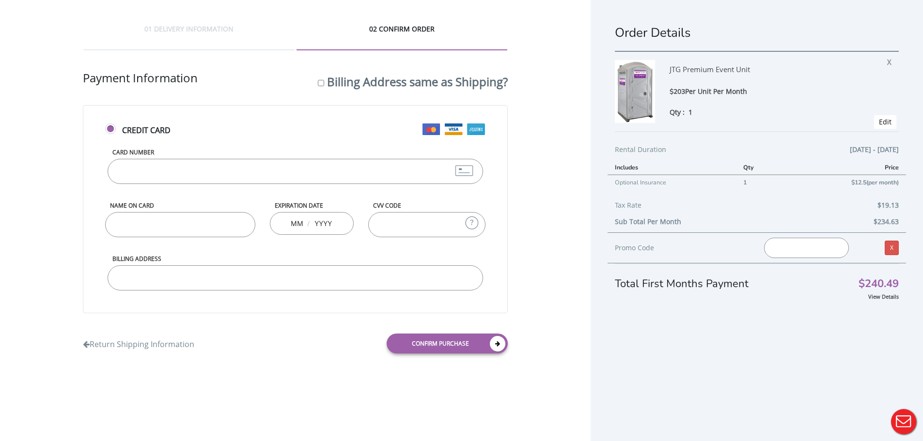
click at [268, 168] on input "Card Number" at bounding box center [295, 171] width 375 height 25
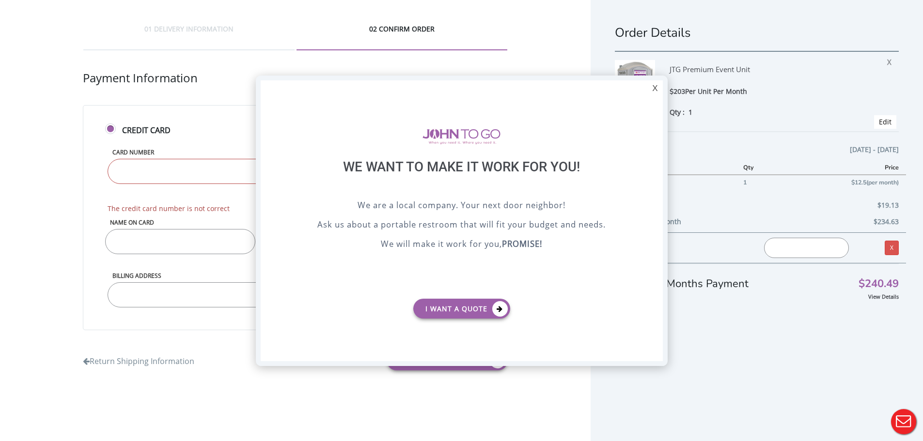
type input "[CREDIT_CARD_NUMBER]"
type input "04"
type input "2028"
type input "747"
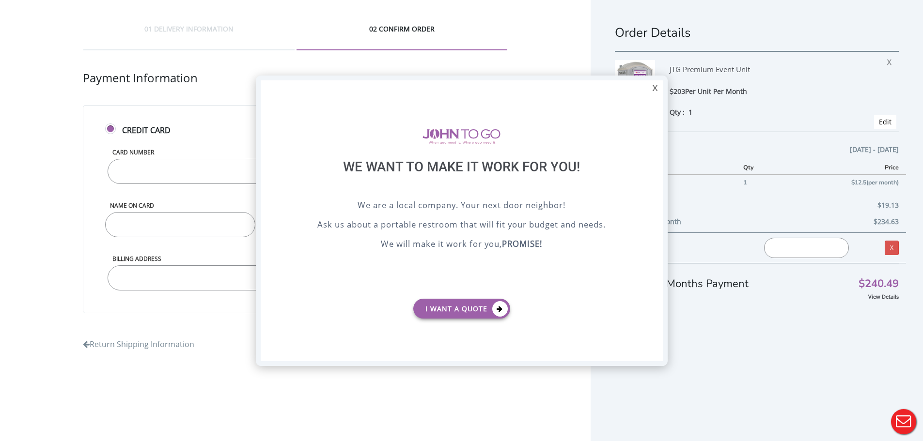
click at [654, 88] on div "X" at bounding box center [654, 88] width 15 height 16
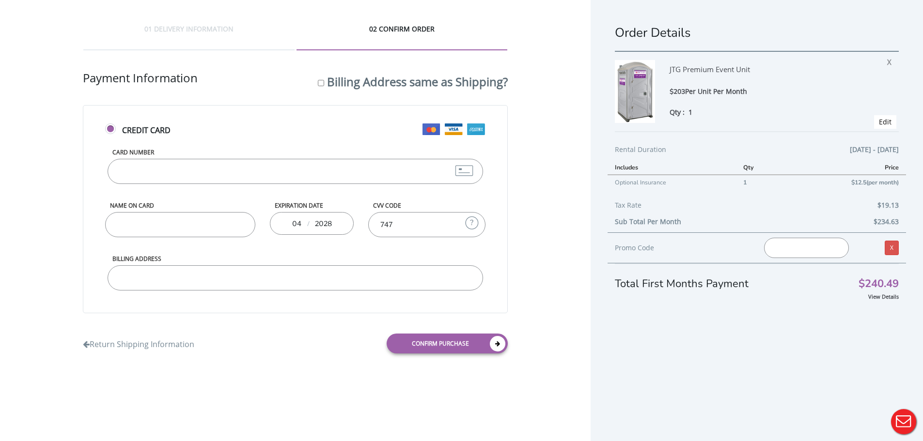
click at [162, 227] on input "Name on Card" at bounding box center [180, 224] width 150 height 25
type input "[PERSON_NAME]"
click at [209, 196] on div "Card Number [CREDIT_CARD_NUMBER]" at bounding box center [295, 174] width 380 height 53
click at [166, 274] on input "Billing Address" at bounding box center [295, 277] width 375 height 25
type input "[STREET_ADDRESS][PERSON_NAME]"
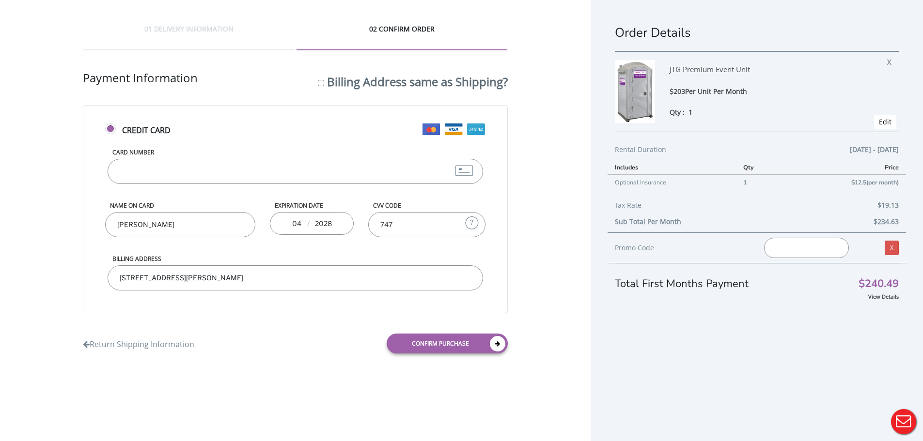
click at [677, 362] on div "Order Details JTG Premium Event Unit $203 Per Unit Per Month Qty : 1 X Edit Ren…" at bounding box center [756, 231] width 332 height 463
click at [443, 345] on link "Confirm purchase" at bounding box center [446, 344] width 121 height 20
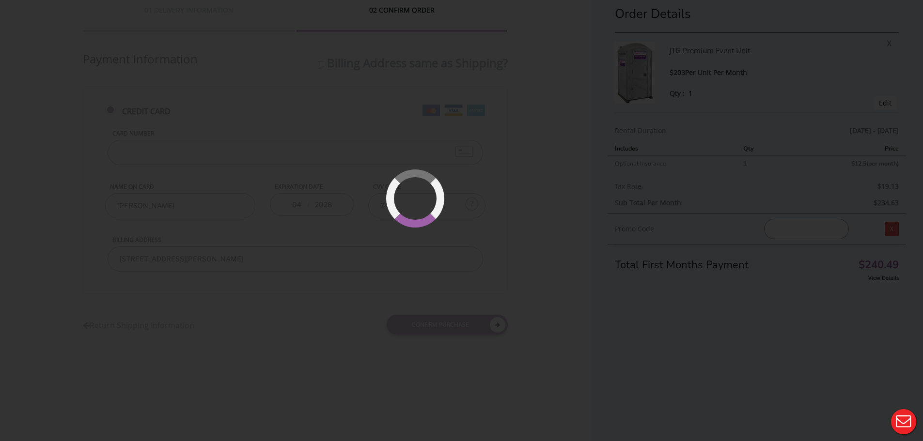
scroll to position [22, 0]
click at [347, 239] on div at bounding box center [461, 220] width 923 height 441
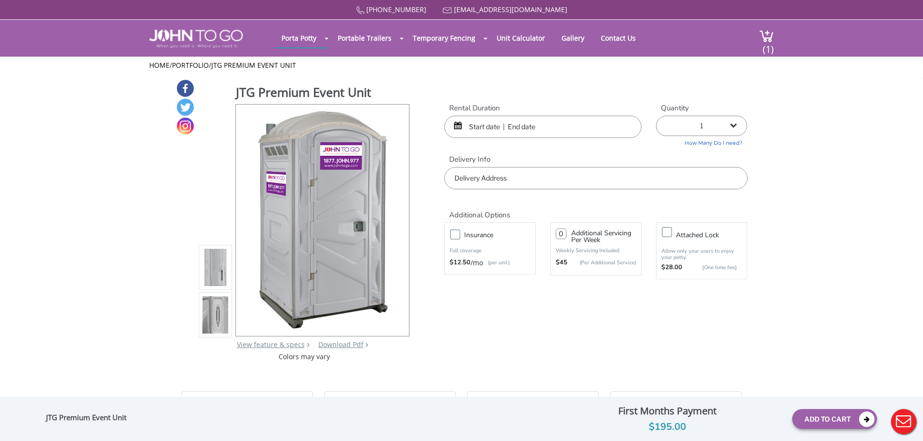
click at [714, 62] on ul "Home / Portfolio / JTG Premium Event Unit" at bounding box center [461, 66] width 624 height 10
click at [769, 46] on span "(1)" at bounding box center [768, 45] width 12 height 21
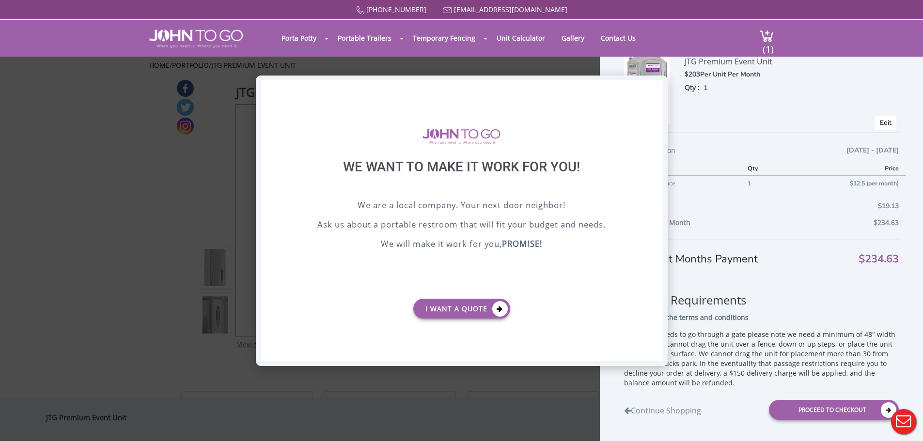
click at [655, 91] on div "X" at bounding box center [654, 88] width 15 height 16
